Goal: Navigation & Orientation: Find specific page/section

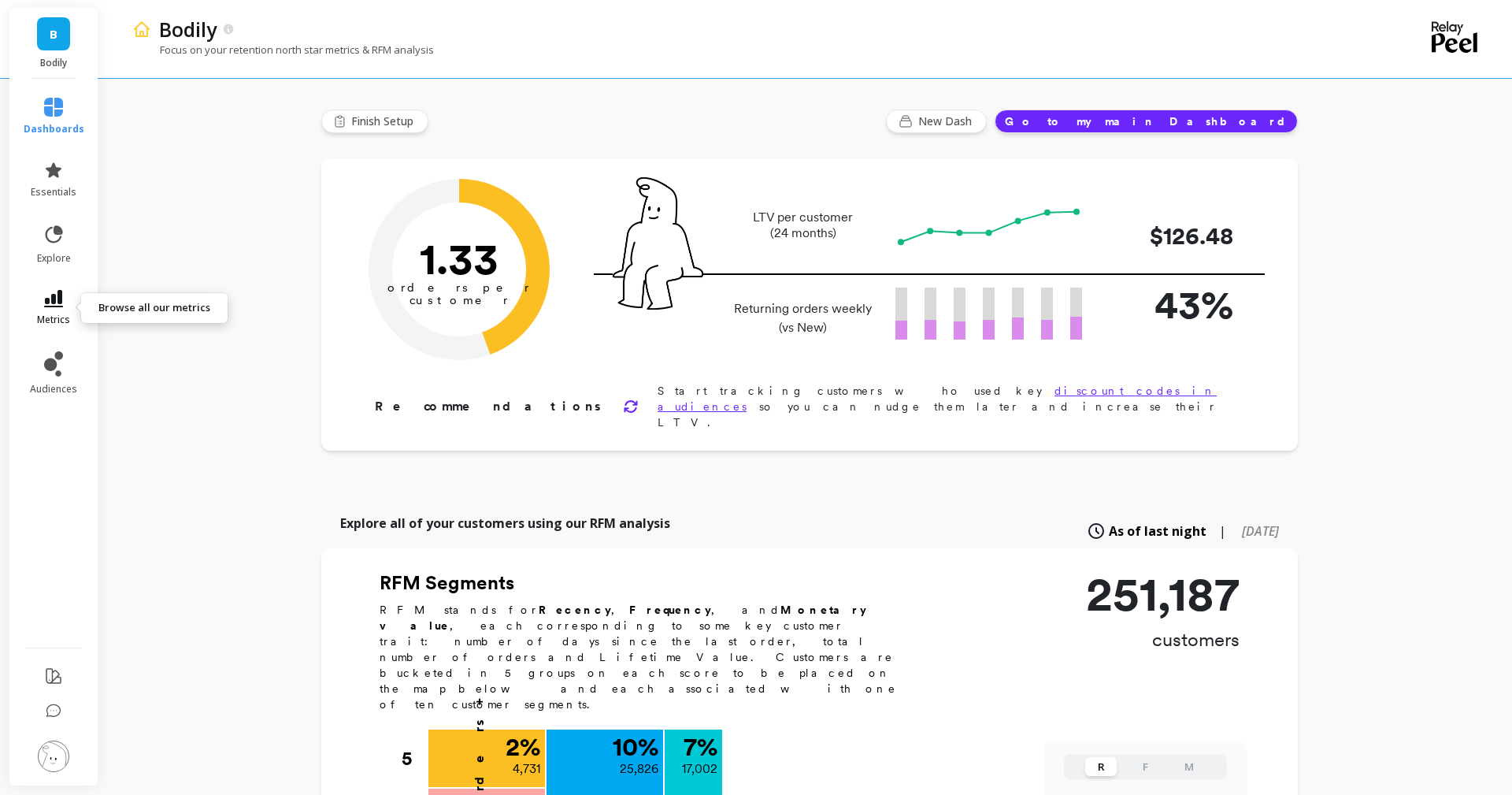
click at [55, 316] on span "metrics" at bounding box center [54, 319] width 33 height 13
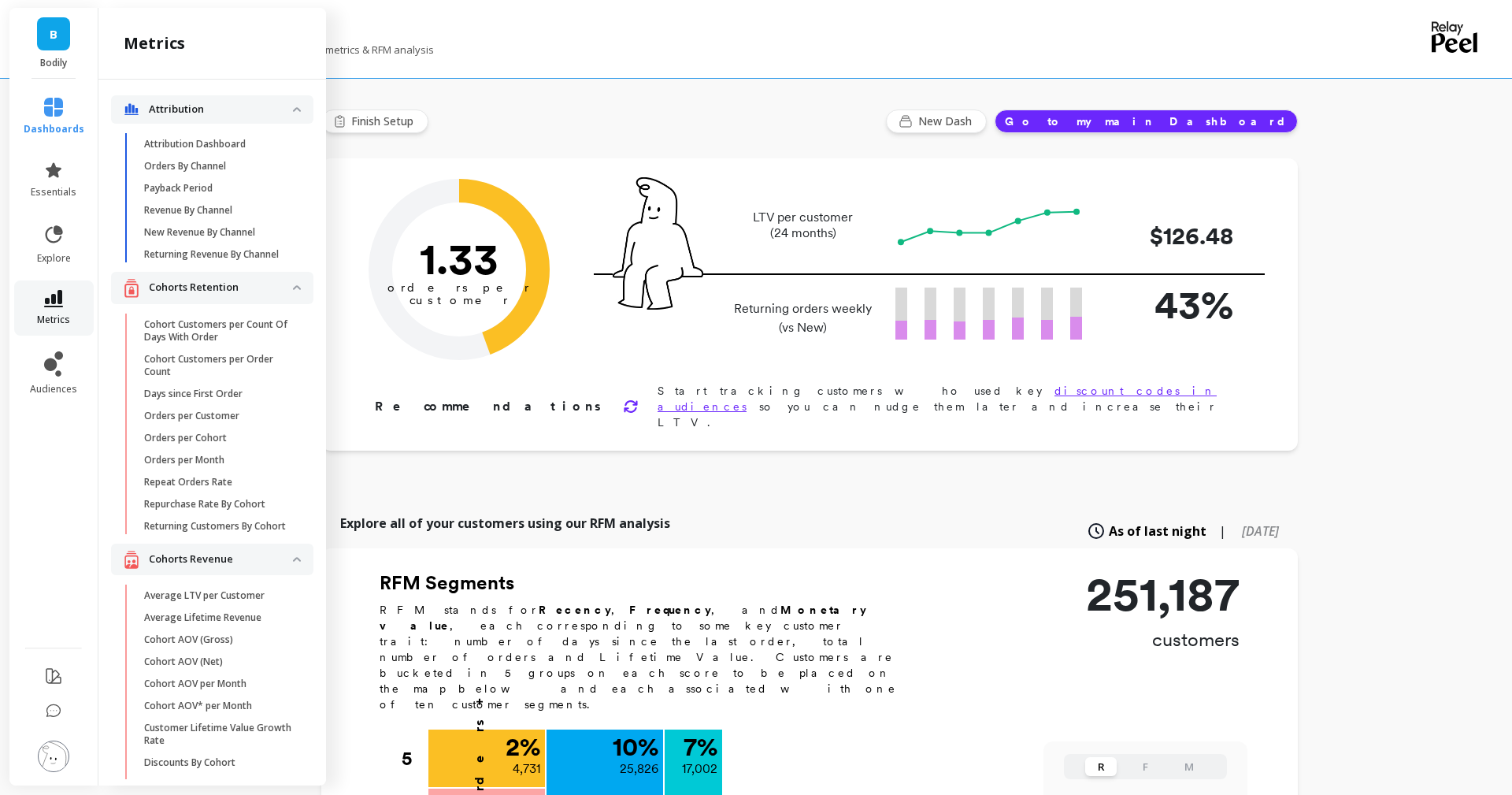
scroll to position [2867, 0]
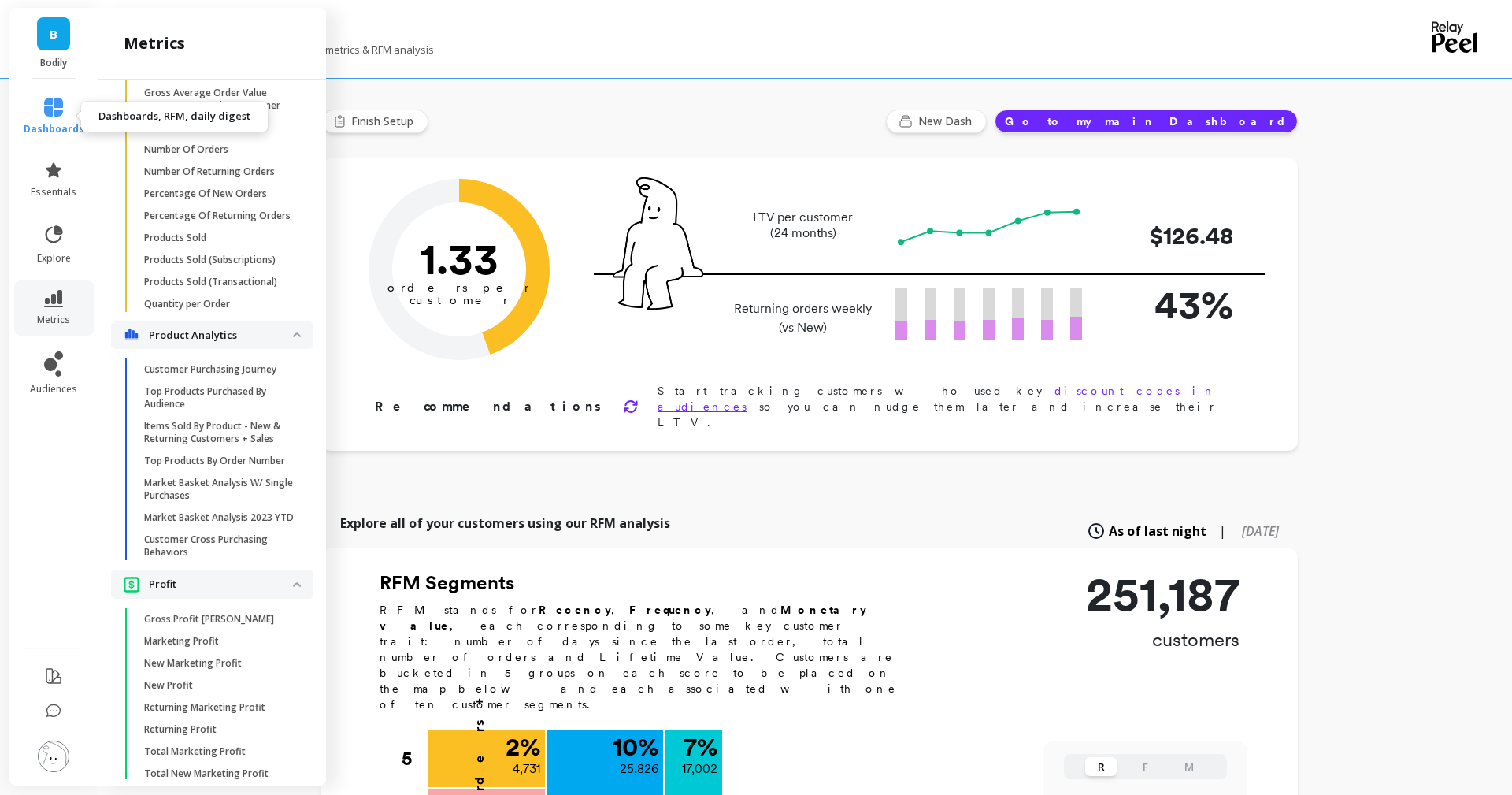
click at [32, 132] on span "dashboards" at bounding box center [54, 129] width 61 height 13
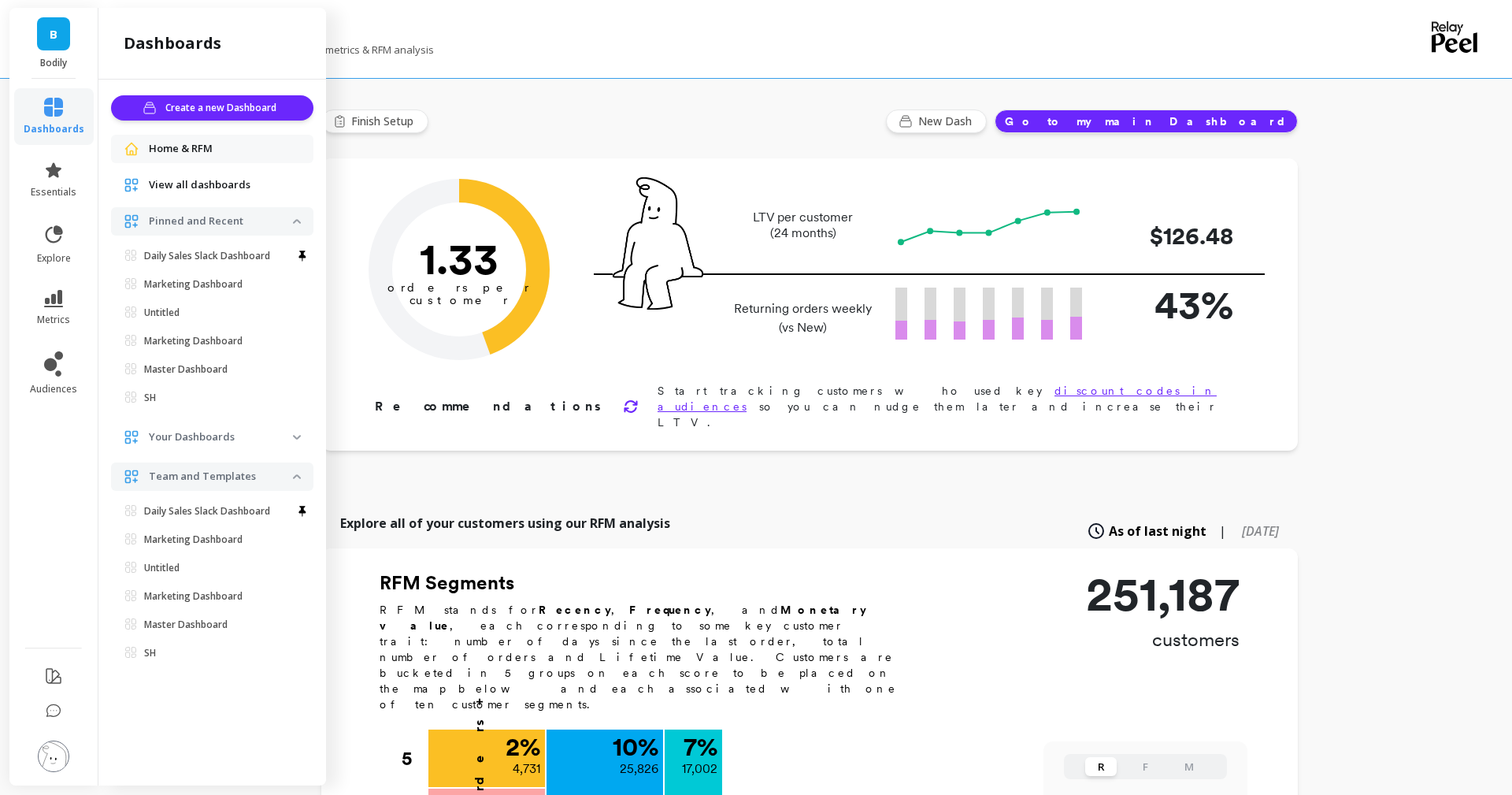
click at [166, 173] on div "View all dashboards" at bounding box center [212, 184] width 202 height 29
click at [182, 245] on link "Daily Sales Slack Dashboard" at bounding box center [215, 256] width 196 height 22
